Goal: Information Seeking & Learning: Find specific fact

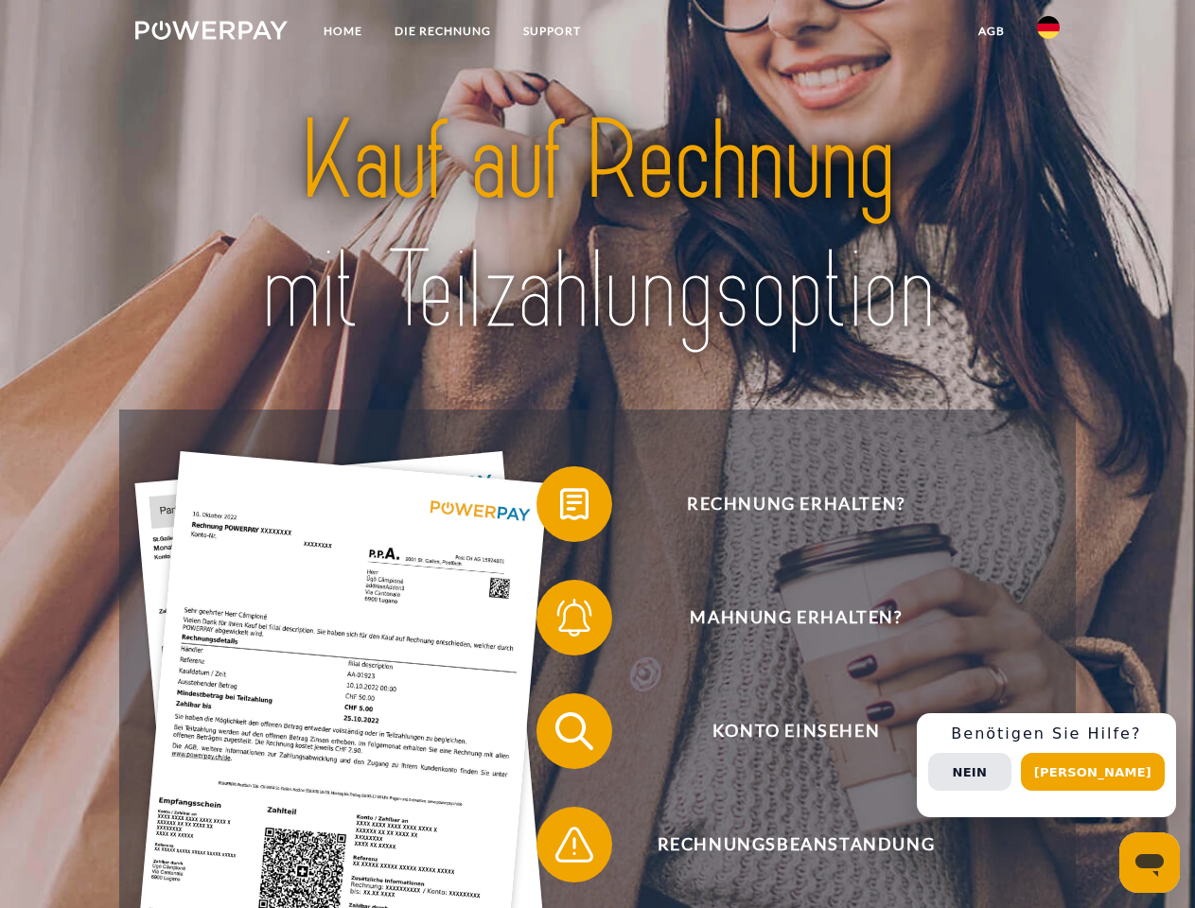
click at [211, 33] on img at bounding box center [211, 30] width 152 height 19
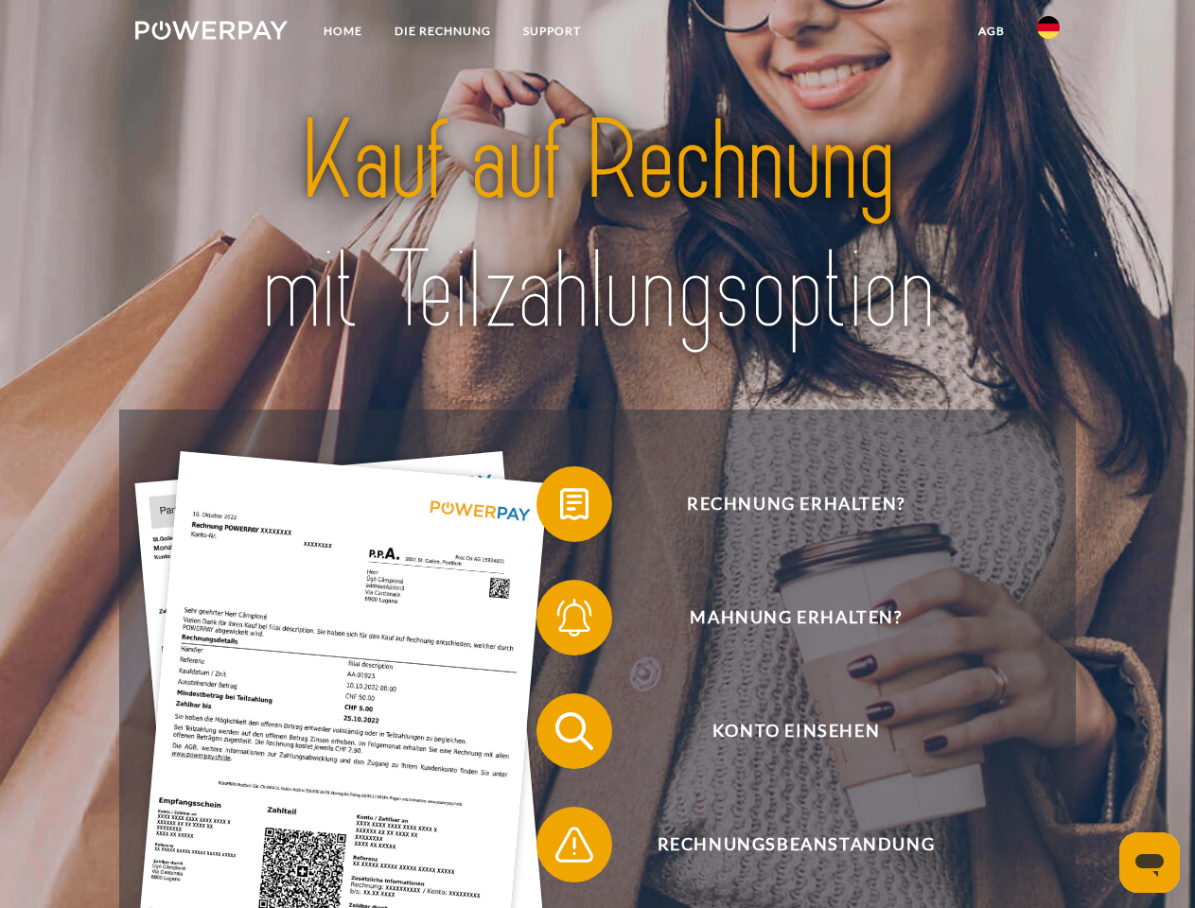
click at [1048, 33] on img at bounding box center [1048, 27] width 23 height 23
click at [990, 31] on link "agb" at bounding box center [991, 31] width 59 height 34
click at [560, 508] on span at bounding box center [545, 504] width 95 height 95
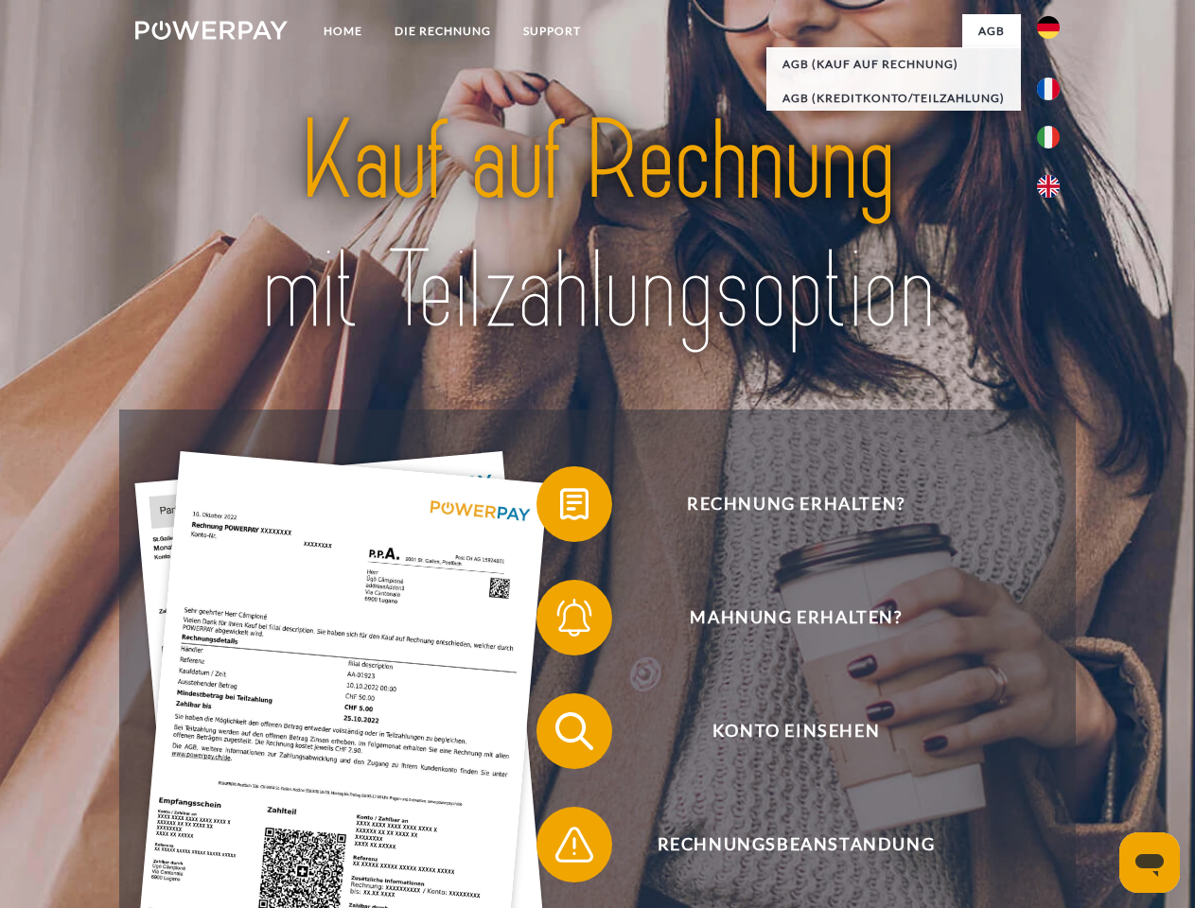
click at [560, 621] on span at bounding box center [545, 617] width 95 height 95
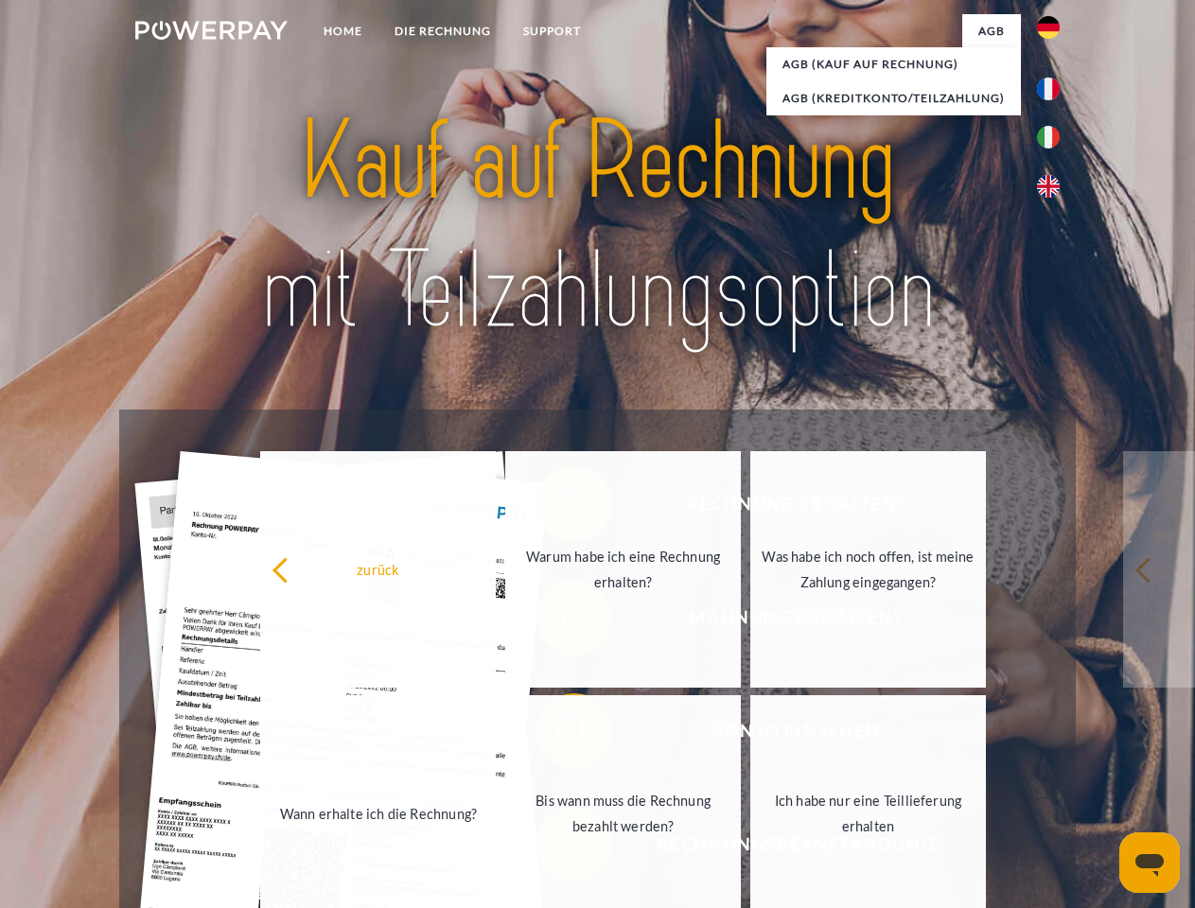
click at [560, 735] on link "Bis wann muss die Rechnung bezahlt werden?" at bounding box center [623, 813] width 236 height 236
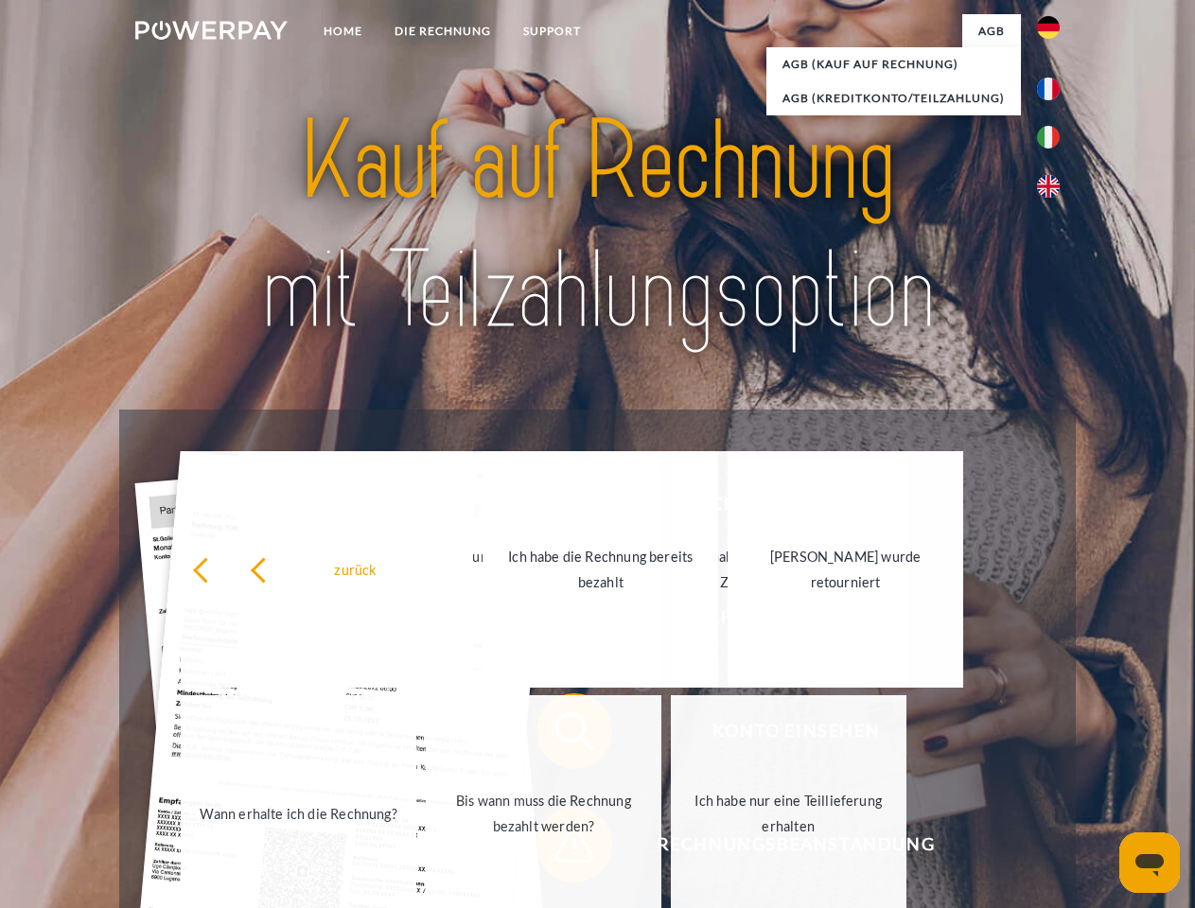
click at [560, 848] on link "Bis wann muss die Rechnung bezahlt werden?" at bounding box center [544, 813] width 236 height 236
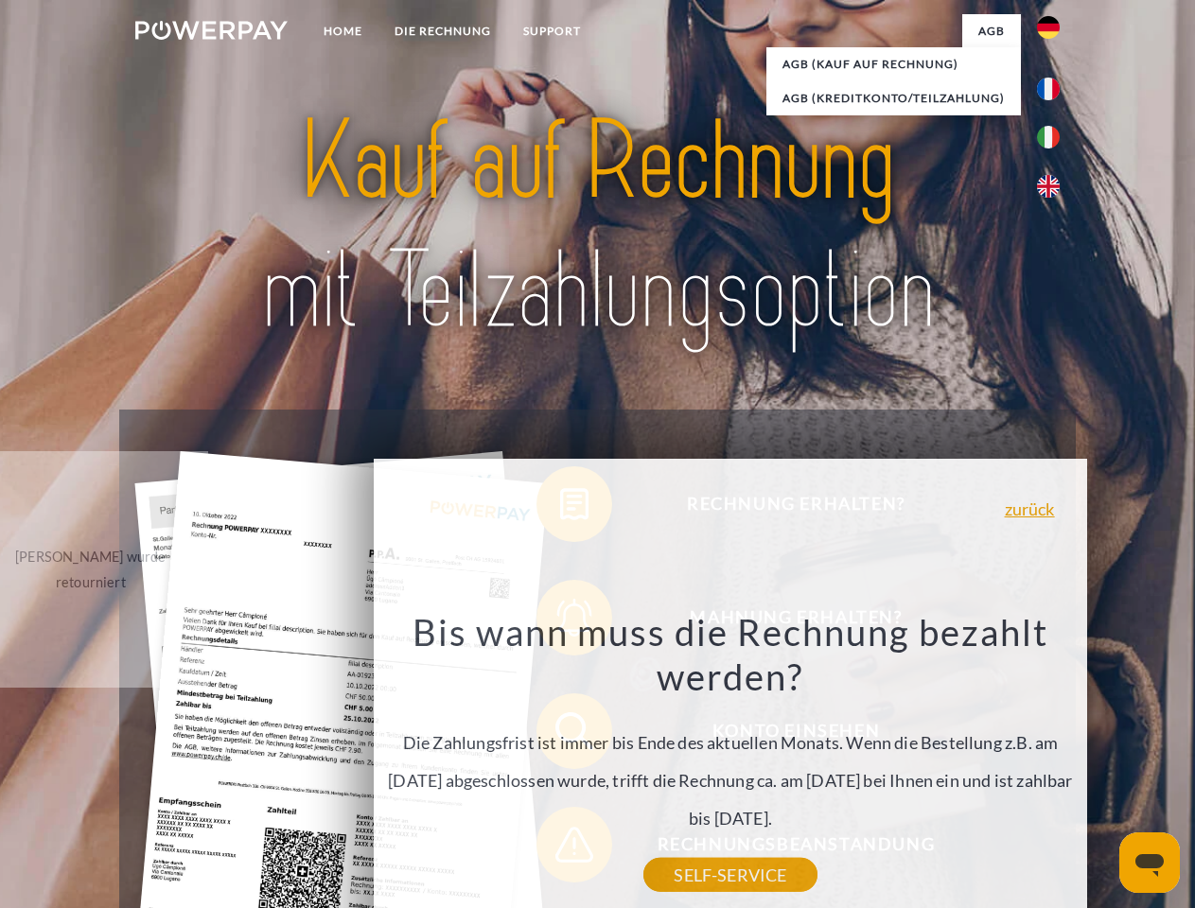
click at [1053, 765] on div "Bis wann muss die Rechnung bezahlt werden? Die Zahlungsfrist ist immer bis Ende…" at bounding box center [730, 742] width 690 height 266
click at [1006, 769] on span "Konto einsehen" at bounding box center [795, 731] width 463 height 76
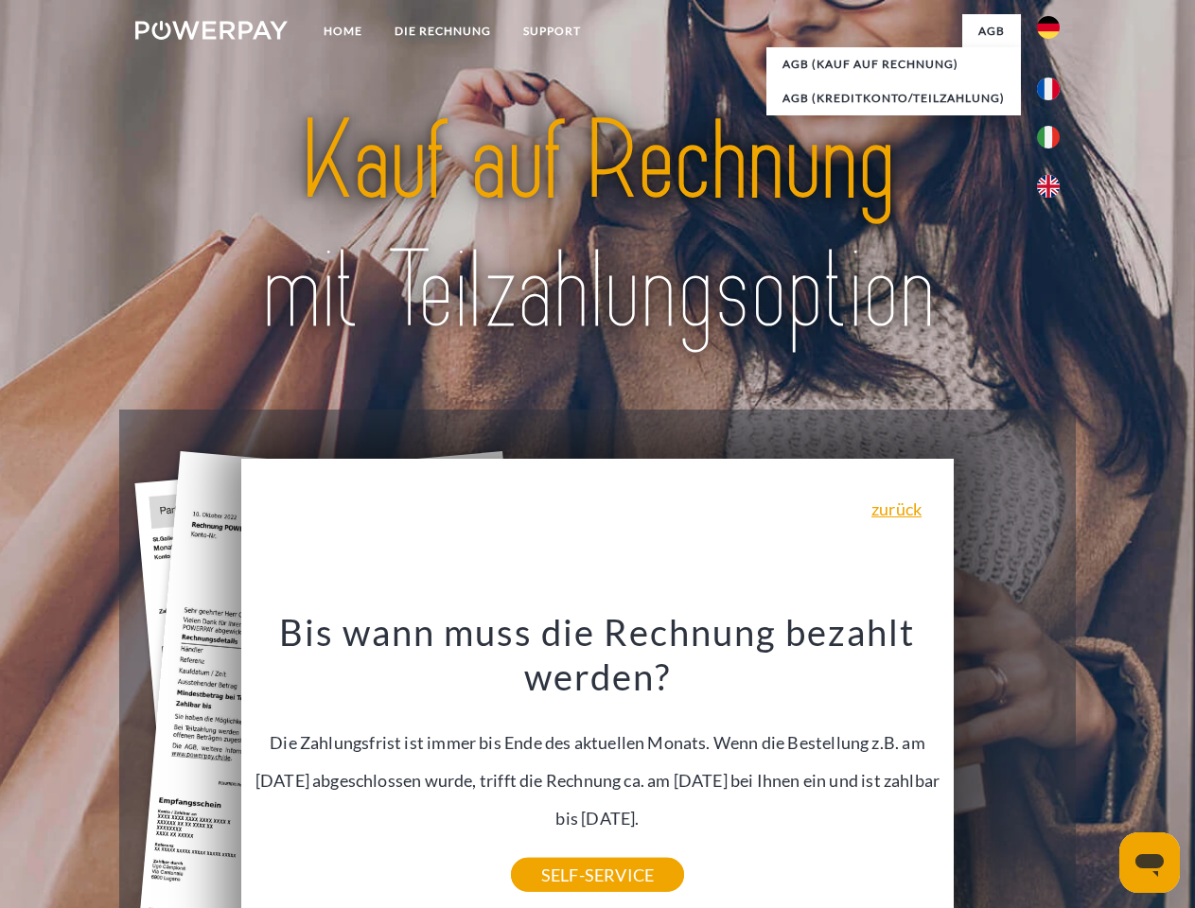
click at [1099, 772] on header "Home DIE RECHNUNG SUPPORT" at bounding box center [597, 653] width 1195 height 1306
